Goal: Check status: Check status

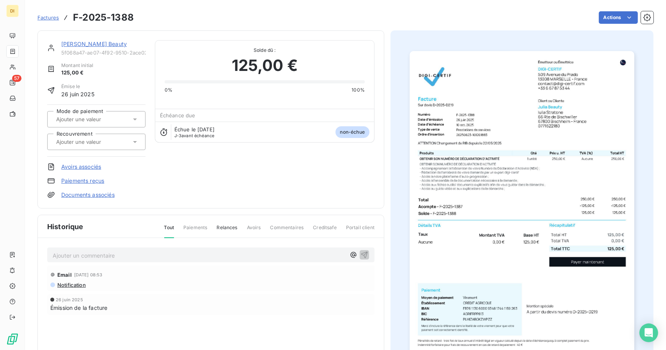
click at [111, 28] on div "Julia Beauty 5f068a47-ae07-4f92-9510-2ace027a70fc Montant initial 125,00 € Émis…" at bounding box center [345, 211] width 616 height 371
click at [80, 46] on link "Julia Beauty" at bounding box center [94, 44] width 66 height 7
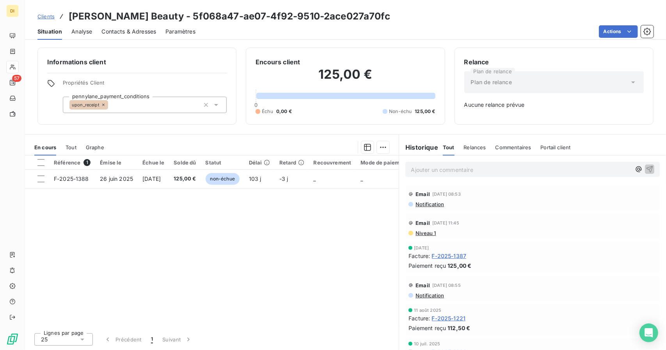
click at [50, 16] on span "Clients" at bounding box center [45, 16] width 17 height 6
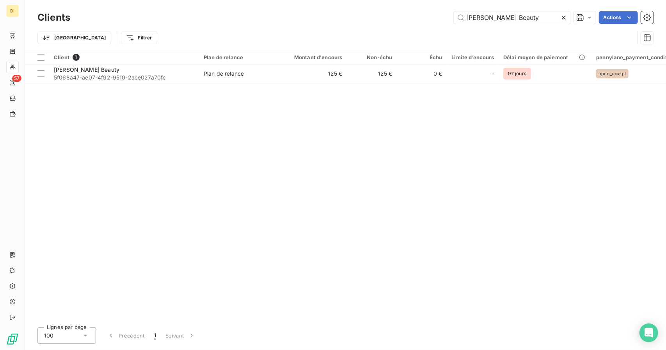
click at [665, 11] on div "Clients Julia Beauty Actions Trier Filtrer" at bounding box center [345, 25] width 641 height 50
click at [498, 18] on input "Julia Beauty" at bounding box center [512, 17] width 117 height 12
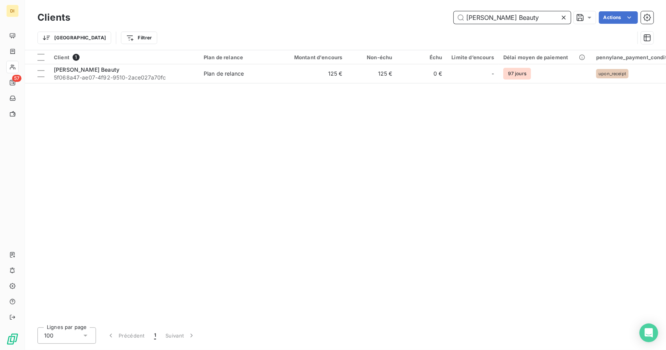
click at [498, 18] on input "Julia Beauty" at bounding box center [512, 17] width 117 height 12
paste input "Elie Marie (HELLONETT)"
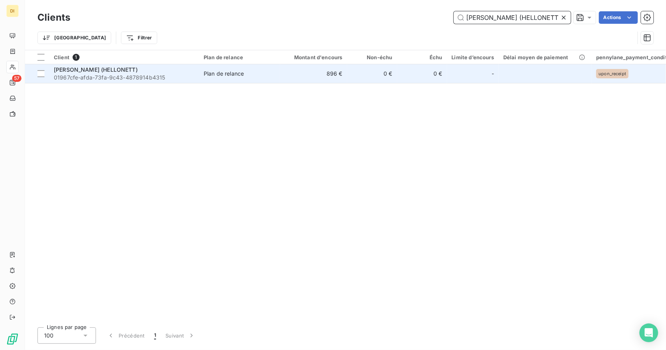
type input "Elie Marie (HELLONETT)"
click at [284, 77] on td "896 €" at bounding box center [313, 73] width 67 height 19
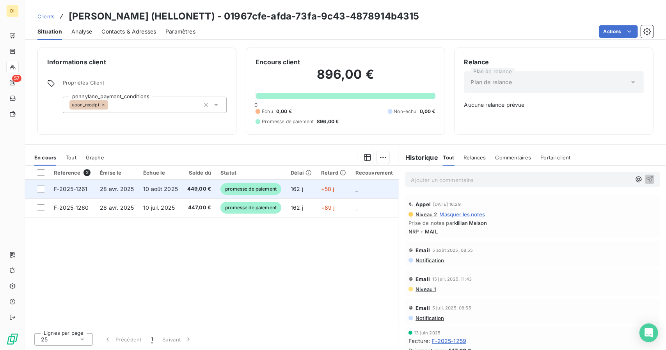
click at [253, 186] on span "promesse de paiement" at bounding box center [250, 189] width 61 height 12
